Goal: Information Seeking & Learning: Understand process/instructions

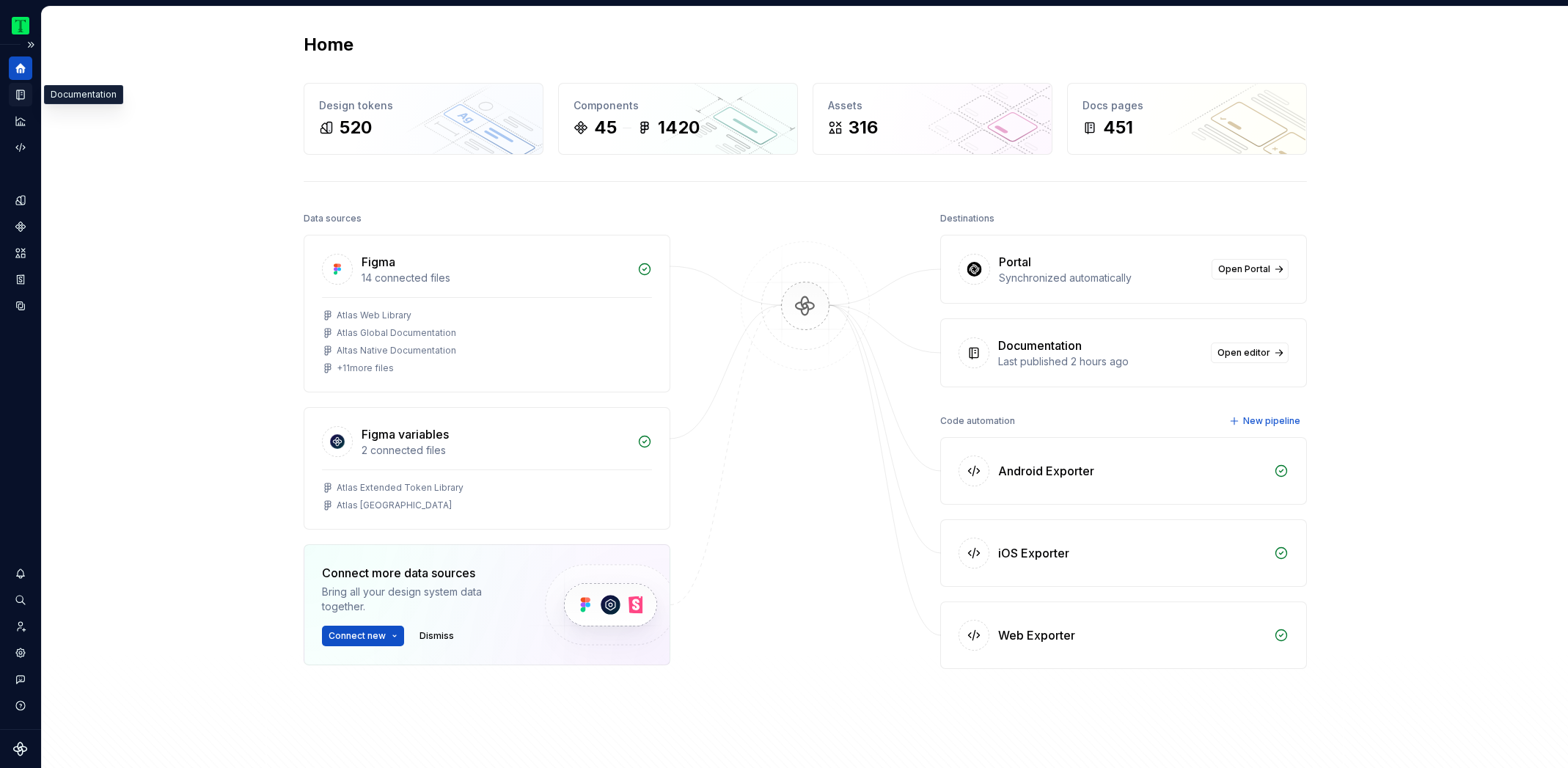
click at [24, 96] on icon "Documentation" at bounding box center [21, 94] width 8 height 9
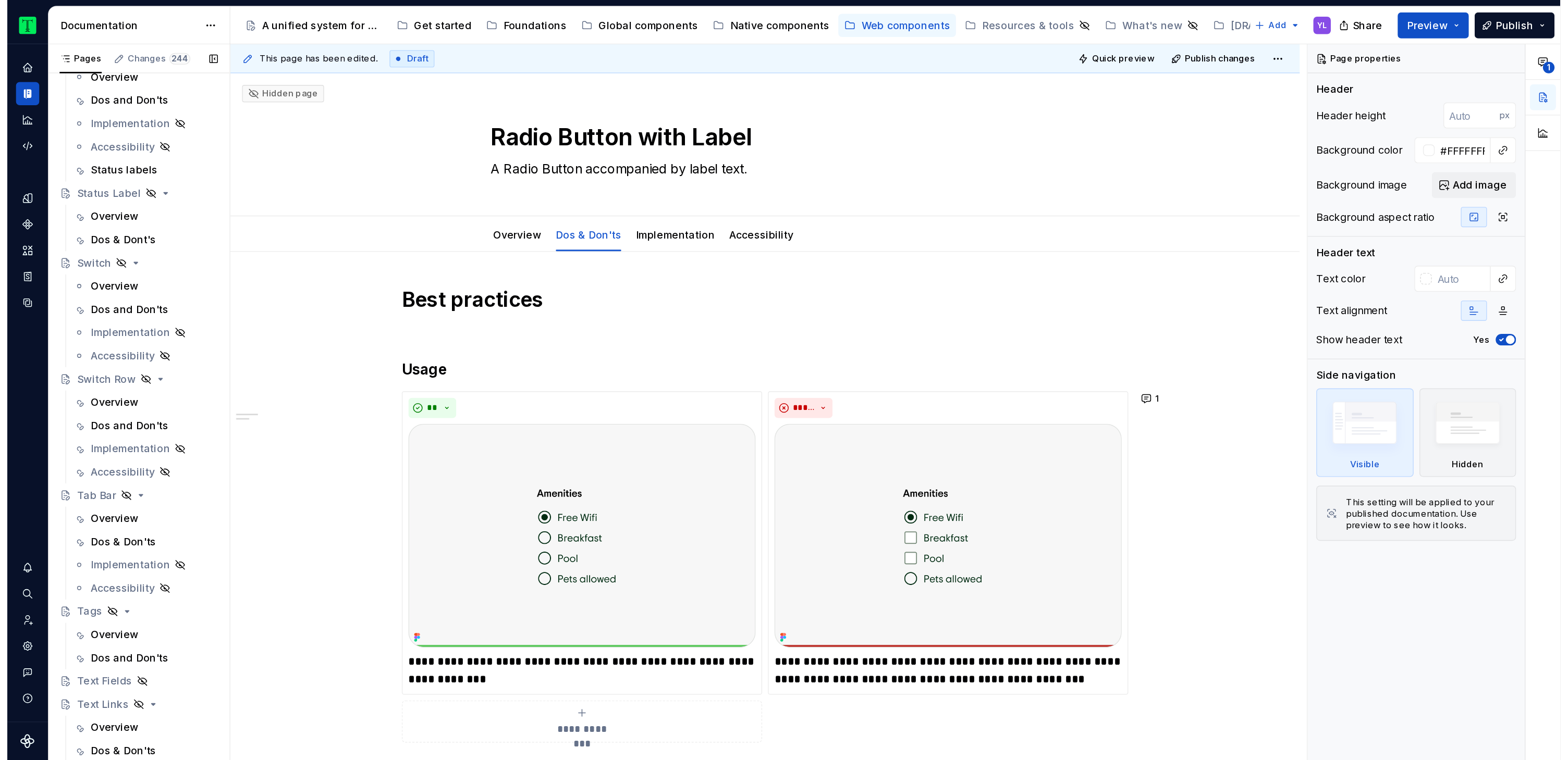
scroll to position [1997, 0]
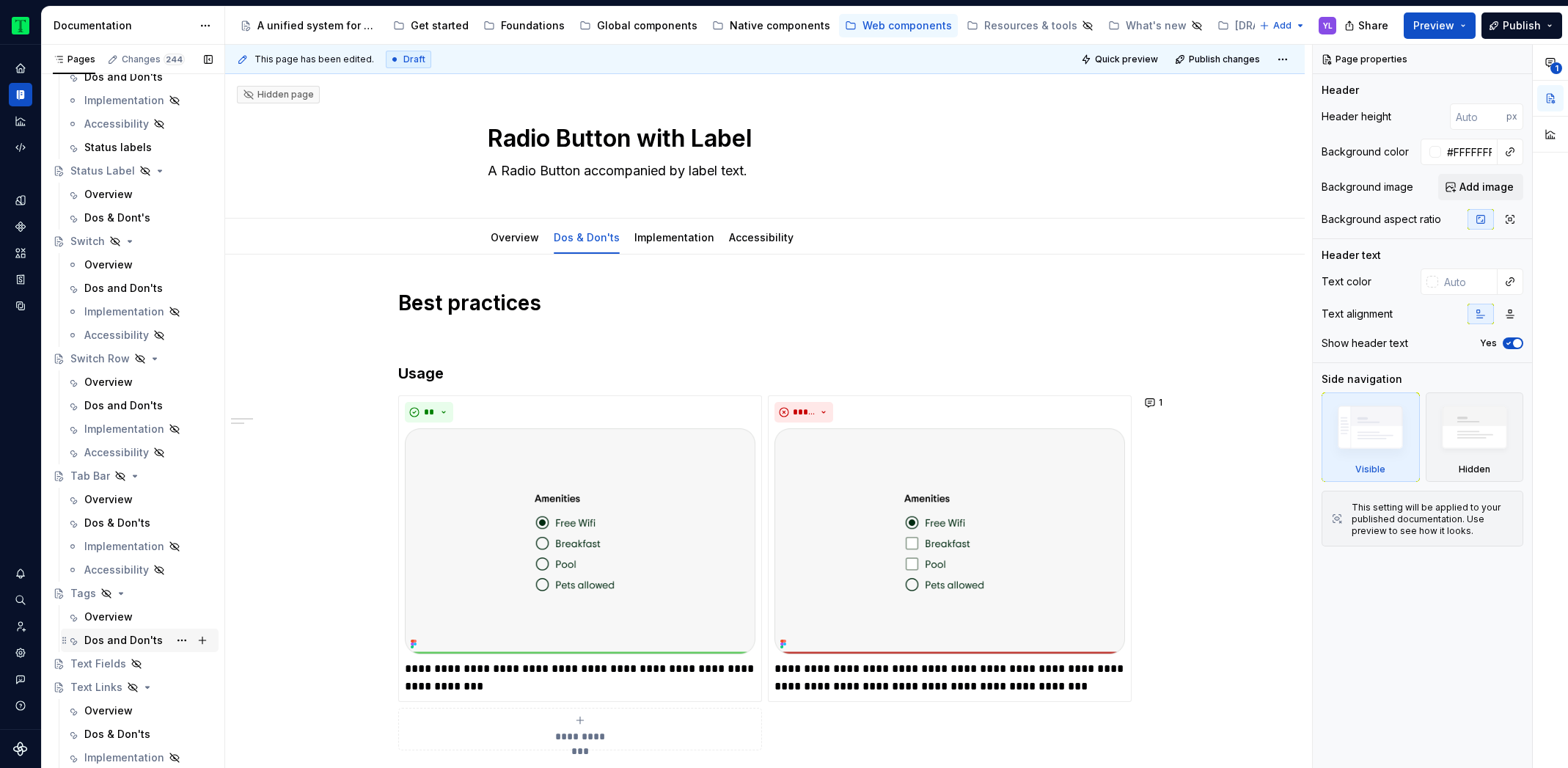
click at [120, 636] on div "Dos and Don'ts" at bounding box center [123, 640] width 79 height 15
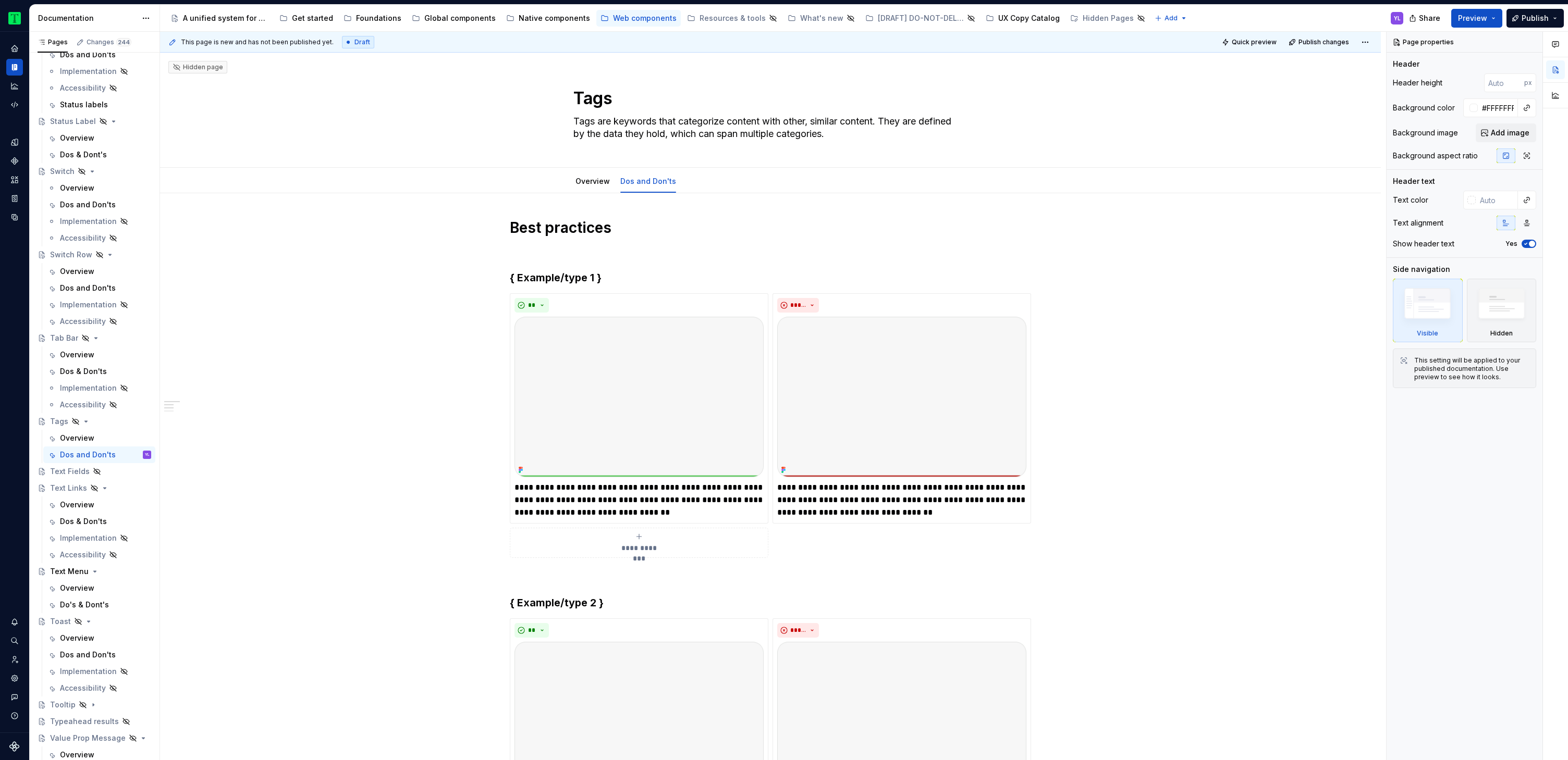
type textarea "*"
